Goal: Task Accomplishment & Management: Use online tool/utility

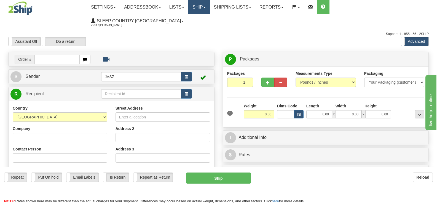
click at [210, 11] on link "Ship" at bounding box center [198, 7] width 21 height 14
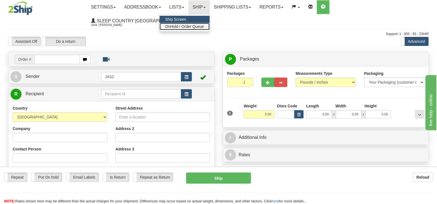
click at [204, 28] on span "OnHold / Order Queue" at bounding box center [184, 26] width 39 height 4
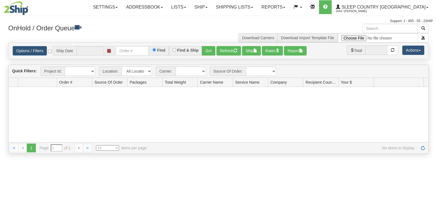
type input "[DATE]"
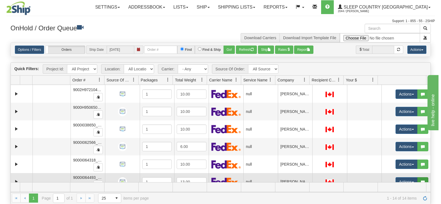
scroll to position [147, 0]
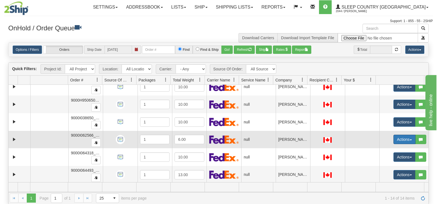
click at [400, 141] on button "Actions" at bounding box center [405, 139] width 22 height 9
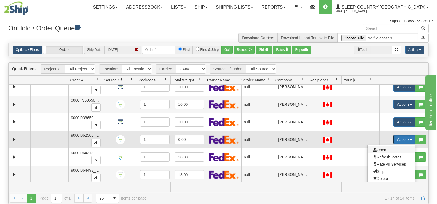
click at [380, 149] on span "Open" at bounding box center [379, 150] width 13 height 4
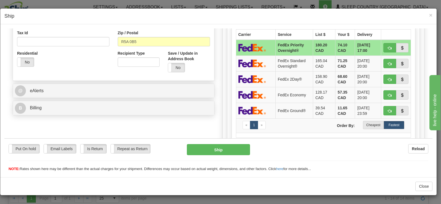
scroll to position [220, 0]
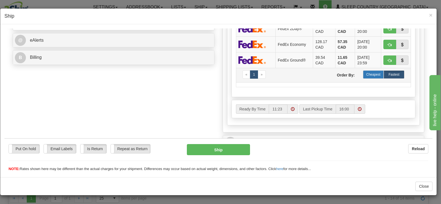
click at [373, 74] on label "Cheapest" at bounding box center [373, 74] width 21 height 8
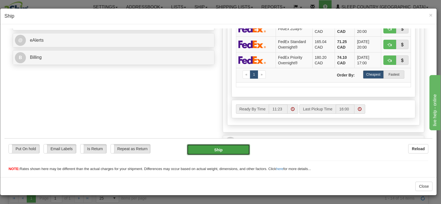
click at [199, 149] on button "Ship" at bounding box center [218, 149] width 63 height 11
type input "92"
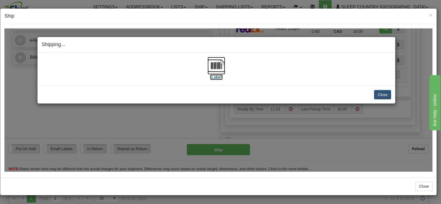
click at [217, 75] on label "[Label]" at bounding box center [216, 77] width 13 height 6
click at [377, 92] on button "Close" at bounding box center [382, 94] width 17 height 9
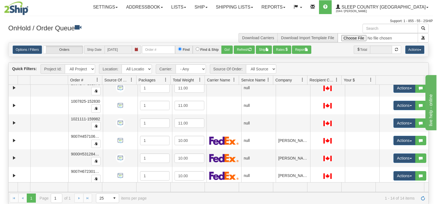
scroll to position [6, 0]
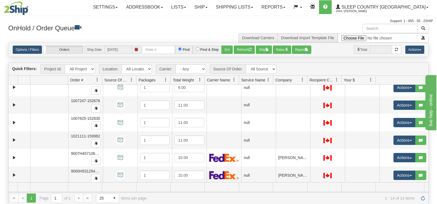
drag, startPoint x: 426, startPoint y: 163, endPoint x: 17, endPoint y: 3, distance: 438.9
click at [212, 4] on link "Ship" at bounding box center [200, 7] width 21 height 14
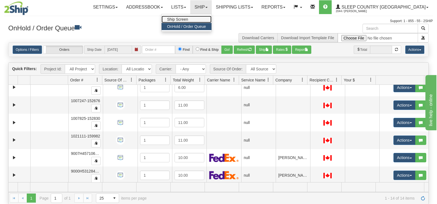
click at [212, 17] on link "Ship Screen" at bounding box center [187, 19] width 50 height 7
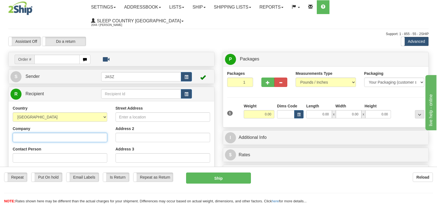
click at [91, 133] on input "Company" at bounding box center [60, 137] width 95 height 9
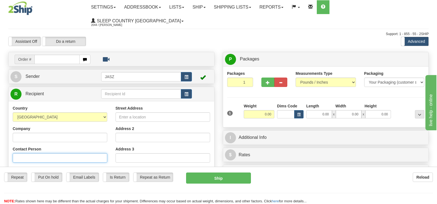
click at [22, 153] on input "Contact Person" at bounding box center [60, 157] width 95 height 9
type input "COURTNEY FLETCHER"
type input "7788662317"
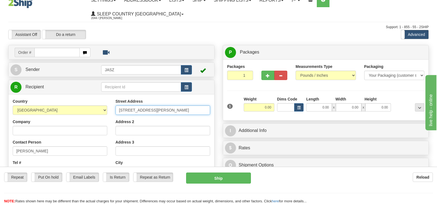
type input "8979 HENDERSON ROAD"
type input "BLACK CREEK"
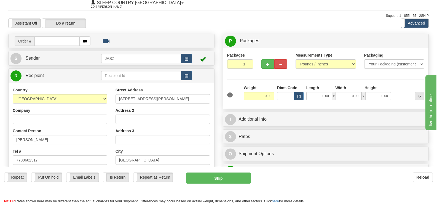
scroll to position [117, 0]
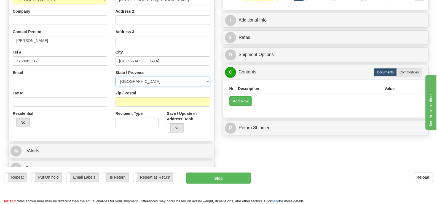
click at [142, 77] on select "ALBERTA BRITISH COLUMBIA MANITOBA NEW BRUNSWICK NEWFOUNDLAND NOVA SCOTIA NUNAVU…" at bounding box center [163, 81] width 95 height 9
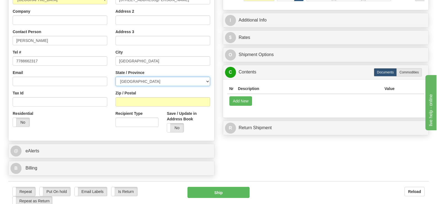
select select "ON"
click at [116, 77] on select "ALBERTA BRITISH COLUMBIA MANITOBA NEW BRUNSWICK NEWFOUNDLAND NOVA SCOTIA NUNAVU…" at bounding box center [163, 81] width 95 height 9
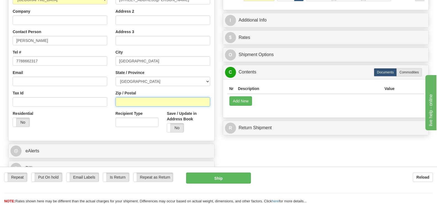
click at [137, 97] on input "Zip / Postal" at bounding box center [163, 101] width 95 height 9
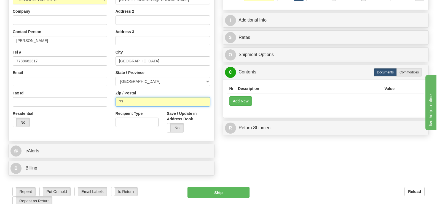
type input "7"
type input "V9J1A4"
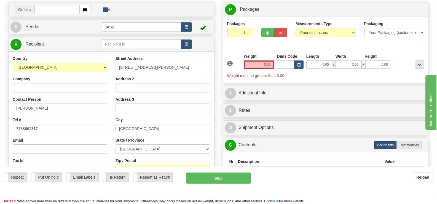
scroll to position [0, 0]
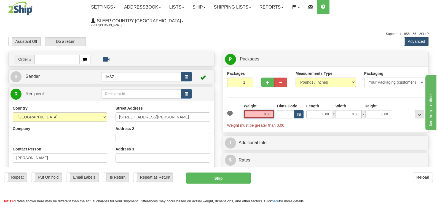
drag, startPoint x: 260, startPoint y: 99, endPoint x: 280, endPoint y: 100, distance: 19.9
click at [279, 103] on div "1 Weight 0.00 Dims Code 0.00" at bounding box center [326, 115] width 200 height 25
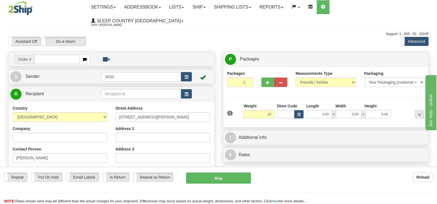
type input "10.00"
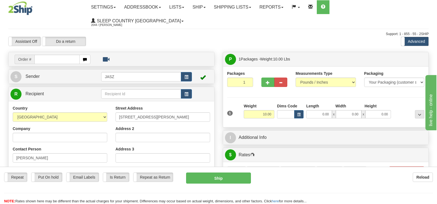
click at [286, 79] on div "Packages 1 1 Measurements Type" at bounding box center [326, 97] width 198 height 52
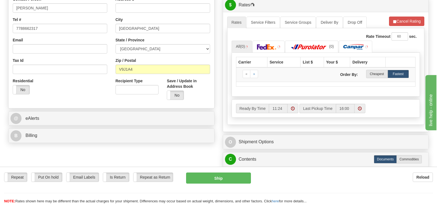
scroll to position [159, 0]
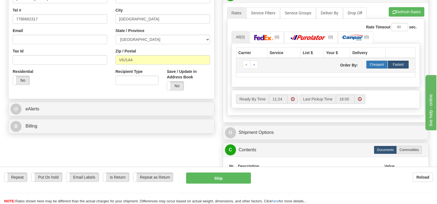
click at [374, 60] on label "Cheapest" at bounding box center [376, 64] width 21 height 8
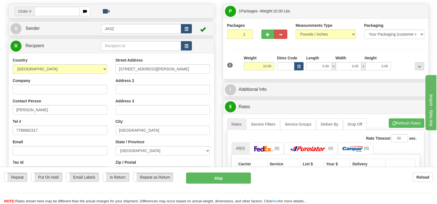
scroll to position [57, 0]
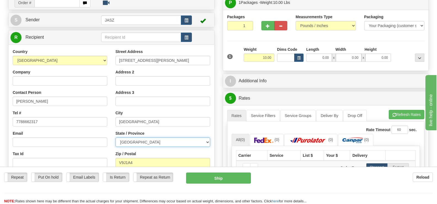
click at [177, 137] on select "ALBERTA BRITISH COLUMBIA MANITOBA NEW BRUNSWICK NEWFOUNDLAND NOVA SCOTIA NUNAVU…" at bounding box center [163, 141] width 95 height 9
select select "BC"
click at [116, 137] on select "ALBERTA BRITISH COLUMBIA MANITOBA NEW BRUNSWICK NEWFOUNDLAND NOVA SCOTIA NUNAVU…" at bounding box center [163, 141] width 95 height 9
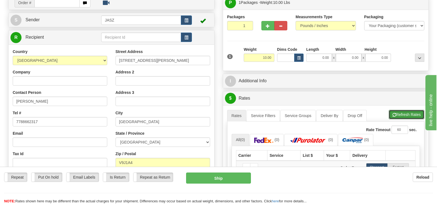
click at [398, 110] on button "Refresh Rates" at bounding box center [407, 114] width 36 height 9
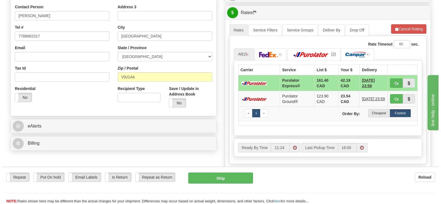
scroll to position [143, 0]
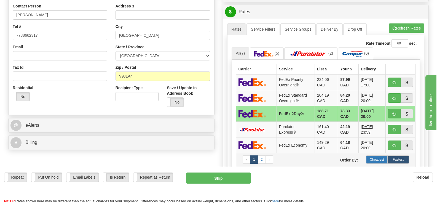
click at [376, 155] on label "Cheapest" at bounding box center [376, 159] width 21 height 8
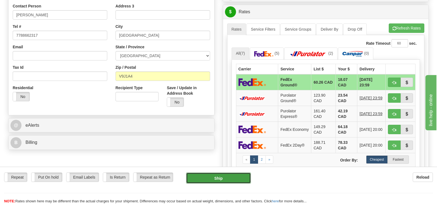
click at [224, 177] on button "Ship" at bounding box center [218, 177] width 65 height 11
type input "92"
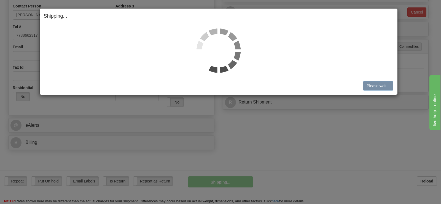
click at [228, 45] on img at bounding box center [219, 50] width 44 height 44
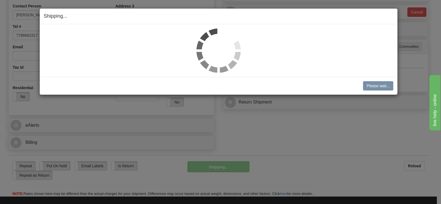
click at [227, 45] on img at bounding box center [219, 50] width 44 height 44
click at [225, 45] on img at bounding box center [219, 50] width 44 height 44
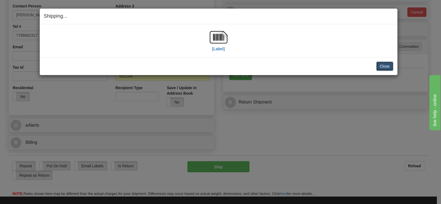
drag, startPoint x: 380, startPoint y: 65, endPoint x: 374, endPoint y: 65, distance: 5.3
click at [380, 65] on button "Close" at bounding box center [385, 66] width 17 height 9
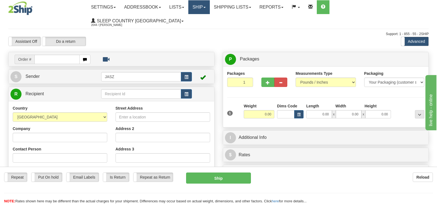
drag, startPoint x: 222, startPoint y: 6, endPoint x: 222, endPoint y: 17, distance: 11.9
click at [210, 6] on link "Ship" at bounding box center [198, 7] width 21 height 14
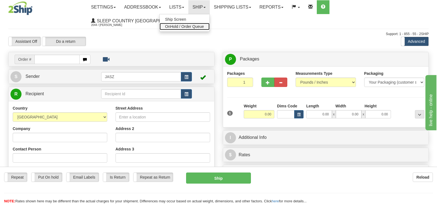
click at [204, 25] on span "OnHold / Order Queue" at bounding box center [184, 26] width 39 height 4
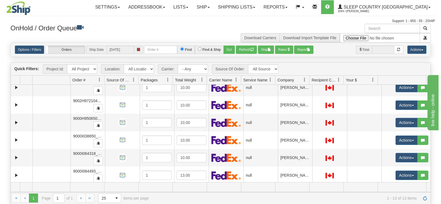
scroll to position [131, 0]
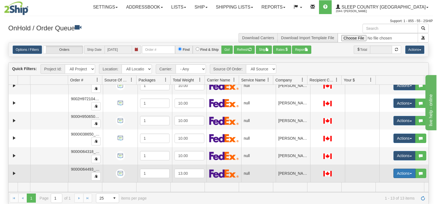
click at [394, 175] on button "Actions" at bounding box center [405, 173] width 22 height 9
click at [391, 180] on link "Open" at bounding box center [392, 183] width 48 height 7
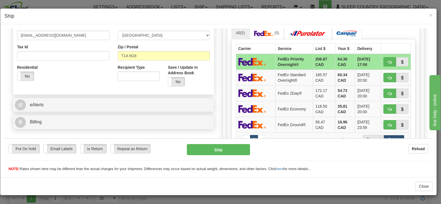
scroll to position [161, 0]
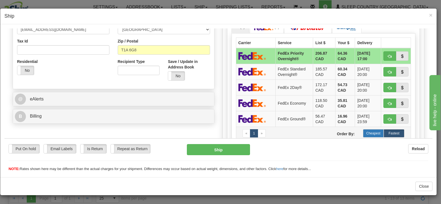
click at [367, 132] on label "Cheapest" at bounding box center [373, 133] width 21 height 8
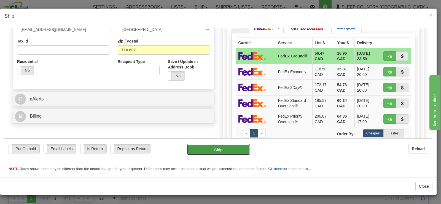
click at [241, 145] on button "Ship" at bounding box center [218, 149] width 63 height 11
type input "92"
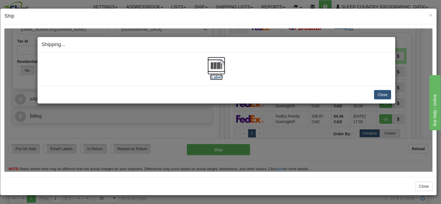
click at [221, 70] on img at bounding box center [217, 66] width 18 height 18
click at [375, 92] on button "Close" at bounding box center [382, 94] width 17 height 9
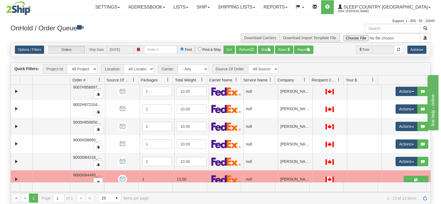
scroll to position [131, 0]
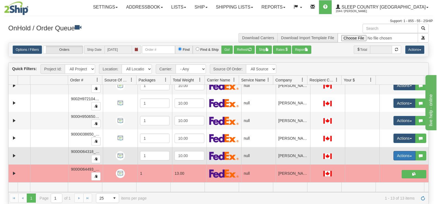
click at [396, 156] on button "Actions" at bounding box center [405, 155] width 22 height 9
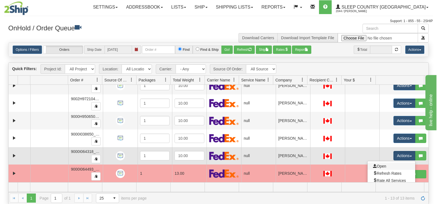
click at [389, 163] on link "Open" at bounding box center [392, 165] width 48 height 7
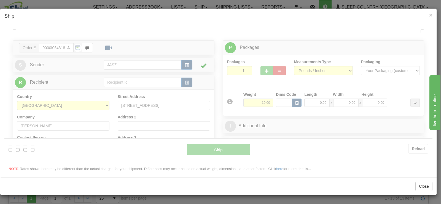
scroll to position [0, 0]
type input "11:27"
type input "16:00"
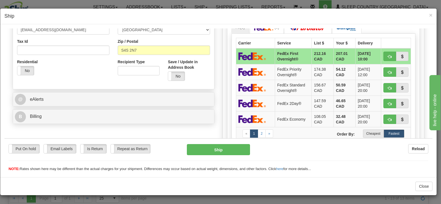
scroll to position [184, 0]
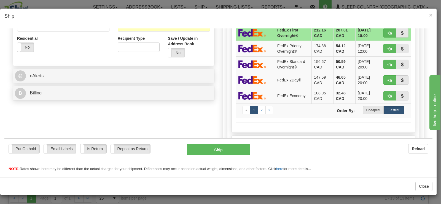
drag, startPoint x: 431, startPoint y: 72, endPoint x: 48, endPoint y: 31, distance: 385.4
click at [371, 110] on label "Cheapest" at bounding box center [373, 109] width 21 height 8
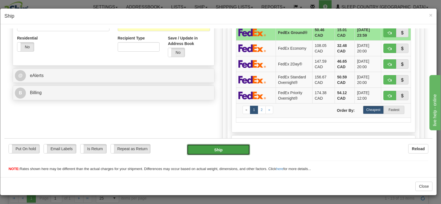
click at [231, 151] on button "Ship" at bounding box center [218, 149] width 63 height 11
type input "92"
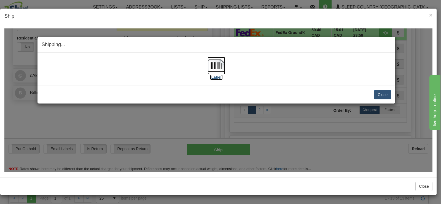
click at [213, 70] on img at bounding box center [217, 66] width 18 height 18
click at [382, 96] on button "Close" at bounding box center [382, 94] width 17 height 9
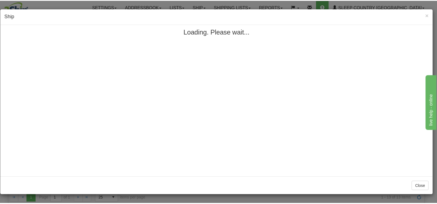
scroll to position [0, 0]
